Goal: Task Accomplishment & Management: Complete application form

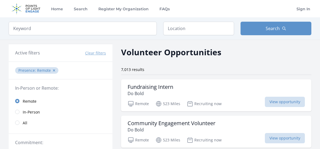
scroll to position [340, 0]
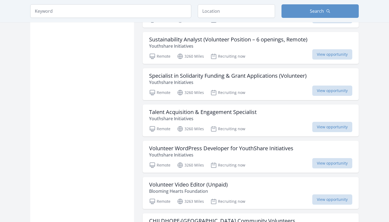
scroll to position [5163, 0]
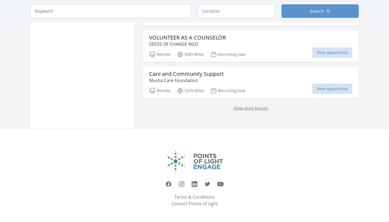
scroll to position [5139, 0]
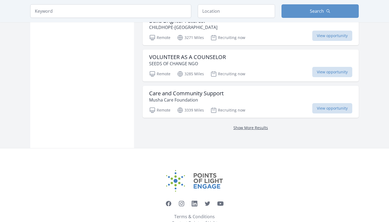
click at [250, 125] on link "Show More Results" at bounding box center [250, 127] width 35 height 5
click at [254, 125] on link "Show More Results" at bounding box center [250, 127] width 35 height 5
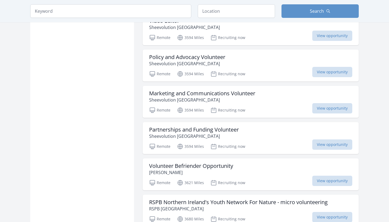
scroll to position [5867, 0]
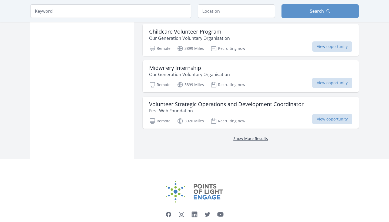
scroll to position [7318, 0]
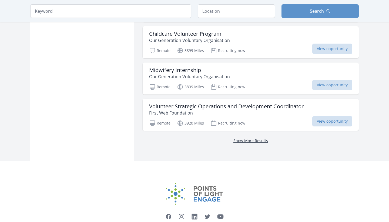
click at [255, 138] on link "Show More Results" at bounding box center [250, 140] width 35 height 5
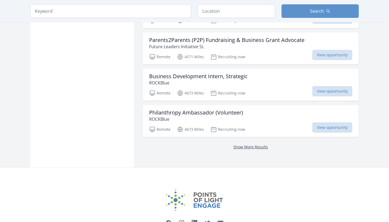
scroll to position [8049, 0]
click at [241, 144] on link "Show More Results" at bounding box center [250, 146] width 35 height 5
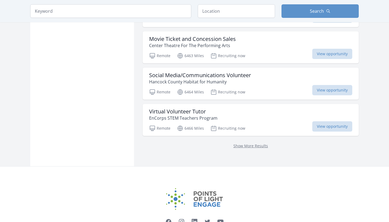
scroll to position [8805, 0]
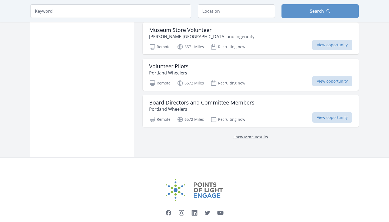
scroll to position [11010, 0]
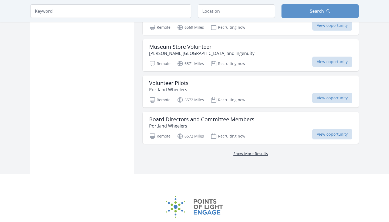
click at [250, 148] on link "Show More Results" at bounding box center [250, 153] width 35 height 5
click at [251, 148] on link "Show More Results" at bounding box center [250, 153] width 35 height 5
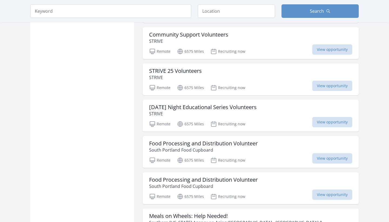
scroll to position [13241, 0]
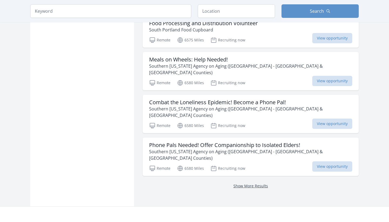
click at [253, 148] on link "Show More Results" at bounding box center [250, 185] width 35 height 5
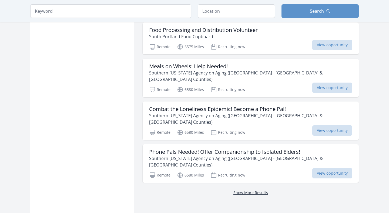
click at [257, 148] on link "Show More Results" at bounding box center [250, 192] width 35 height 5
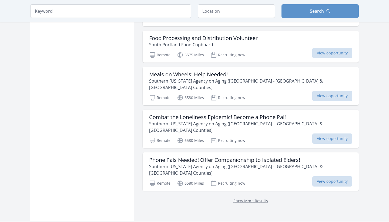
scroll to position [13224, 0]
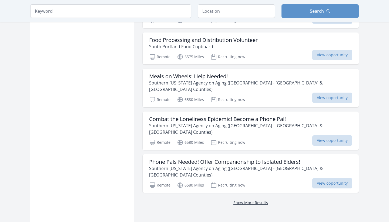
click at [249, 148] on link "Show More Results" at bounding box center [250, 202] width 35 height 5
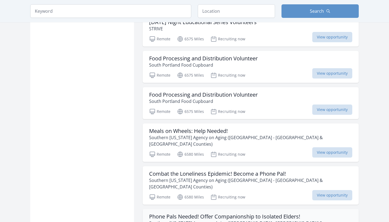
scroll to position [13228, 0]
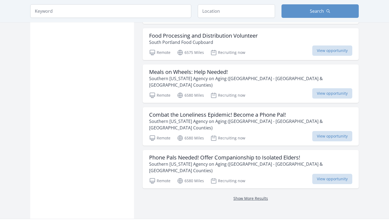
click at [249, 148] on link "Show More Results" at bounding box center [250, 197] width 35 height 5
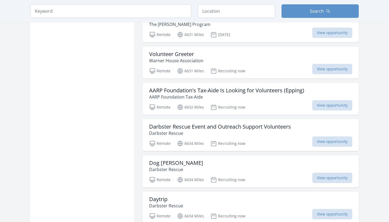
scroll to position [14630, 0]
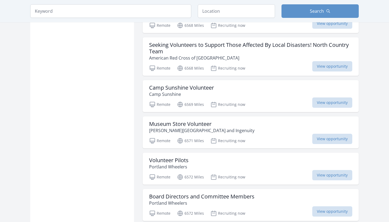
scroll to position [10825, 0]
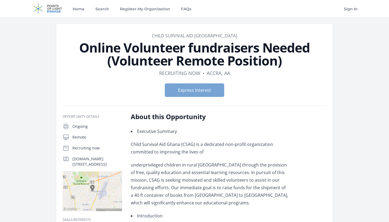
click at [208, 89] on button "Express Interest" at bounding box center [194, 90] width 59 height 14
click at [203, 88] on button "Express Interest" at bounding box center [194, 90] width 59 height 14
